Goal: Navigation & Orientation: Find specific page/section

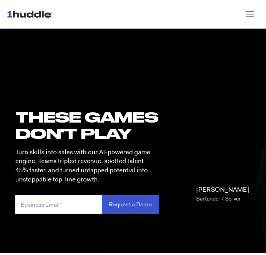
click at [253, 14] on span "Toggle navigation" at bounding box center [250, 14] width 10 height 10
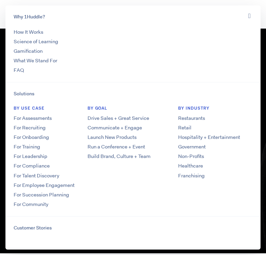
click at [253, 14] on button "Toggle navigation" at bounding box center [249, 16] width 11 height 10
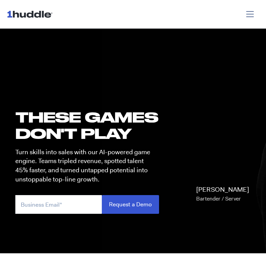
click at [253, 14] on span "Toggle navigation" at bounding box center [250, 14] width 10 height 10
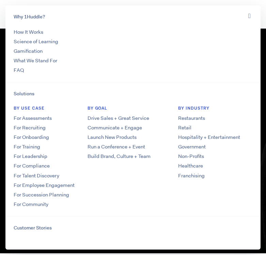
click at [244, 16] on button "Toggle navigation" at bounding box center [249, 16] width 11 height 10
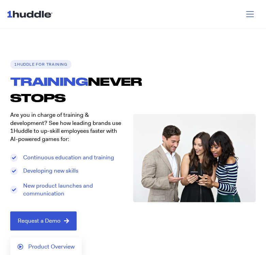
click at [250, 14] on span "Toggle navigation" at bounding box center [250, 14] width 10 height 10
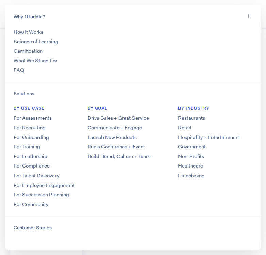
click at [250, 14] on icon "Toggle navigation" at bounding box center [249, 15] width 2 height 7
